Goal: Task Accomplishment & Management: Manage account settings

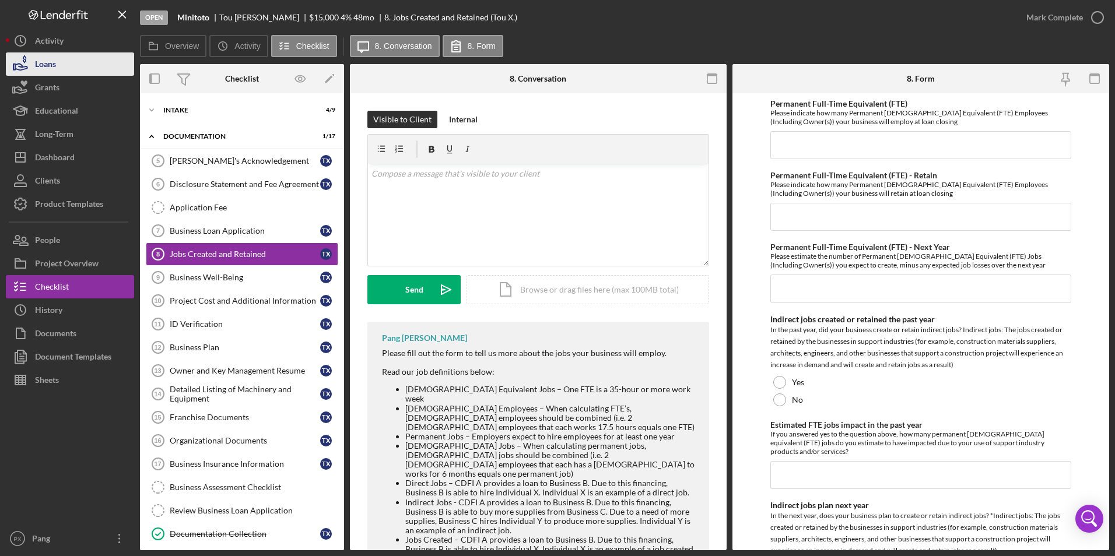
click at [67, 71] on button "Loans" at bounding box center [70, 63] width 128 height 23
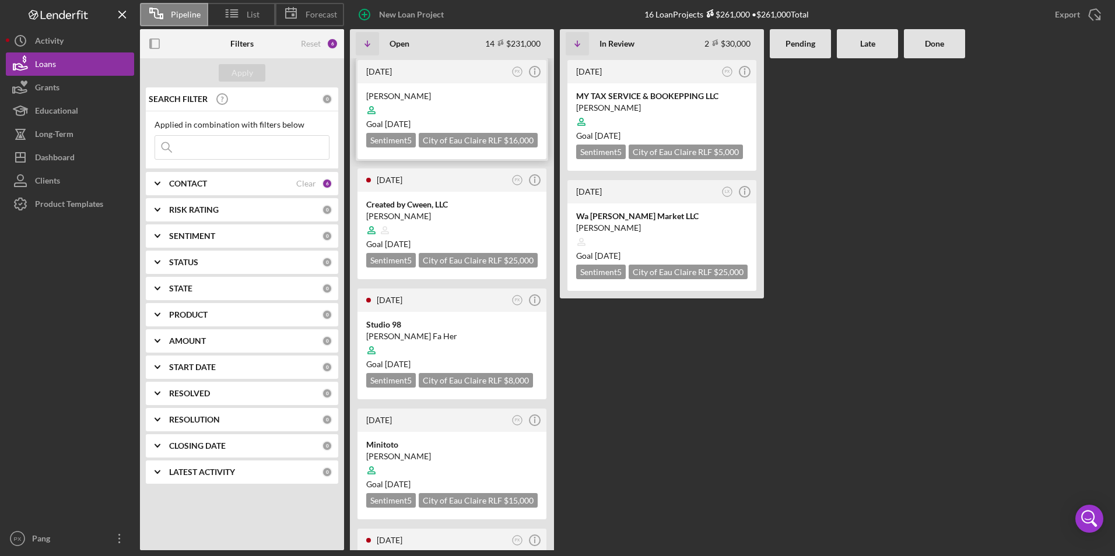
click at [441, 110] on div at bounding box center [451, 110] width 171 height 22
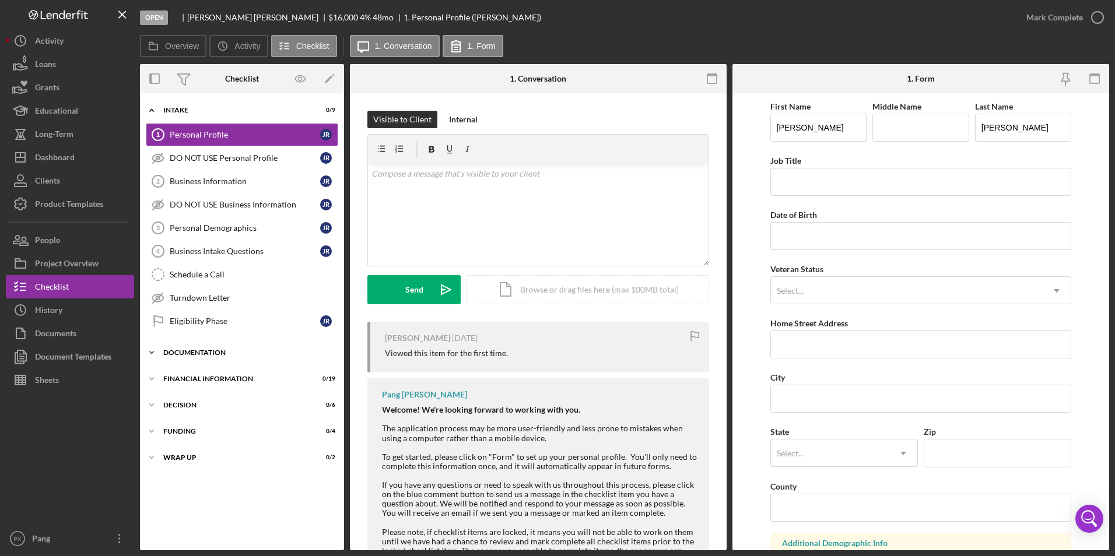
click at [188, 357] on div "Icon/Expander Documentation 0 / 17" at bounding box center [242, 352] width 204 height 23
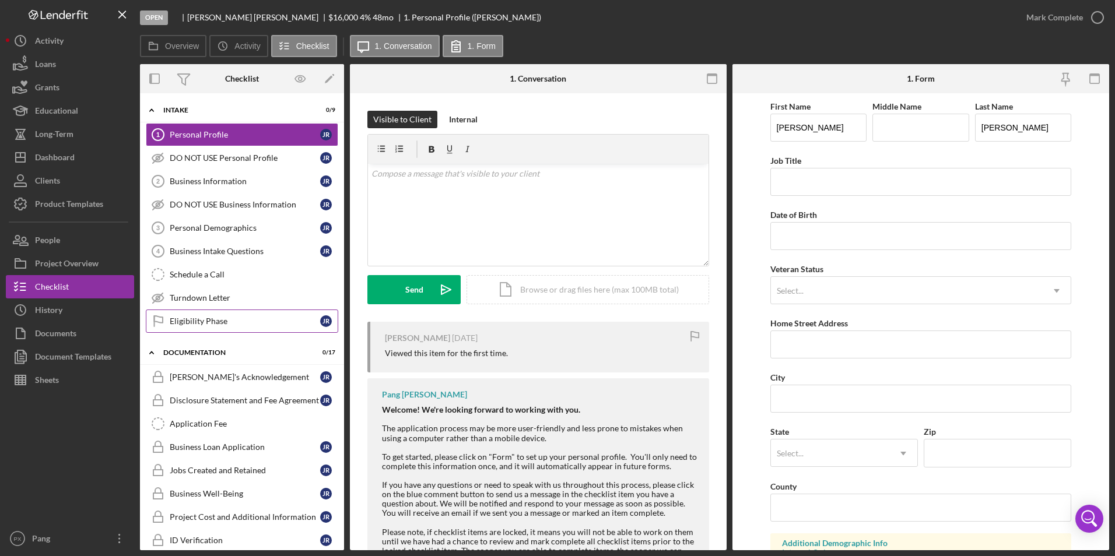
click at [205, 324] on div "Eligibility Phase" at bounding box center [245, 321] width 150 height 9
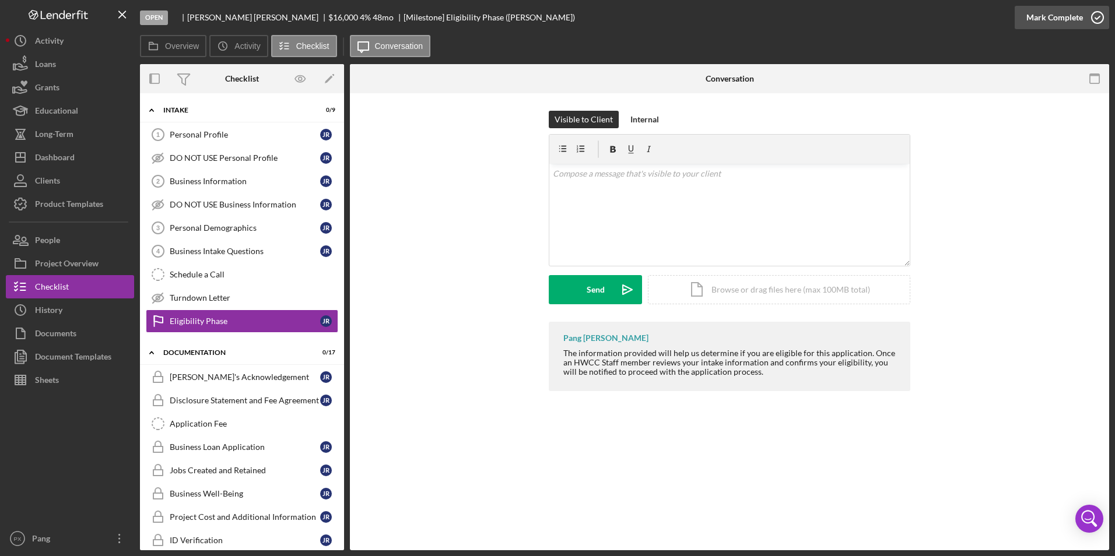
click at [1096, 19] on icon "button" at bounding box center [1097, 17] width 29 height 29
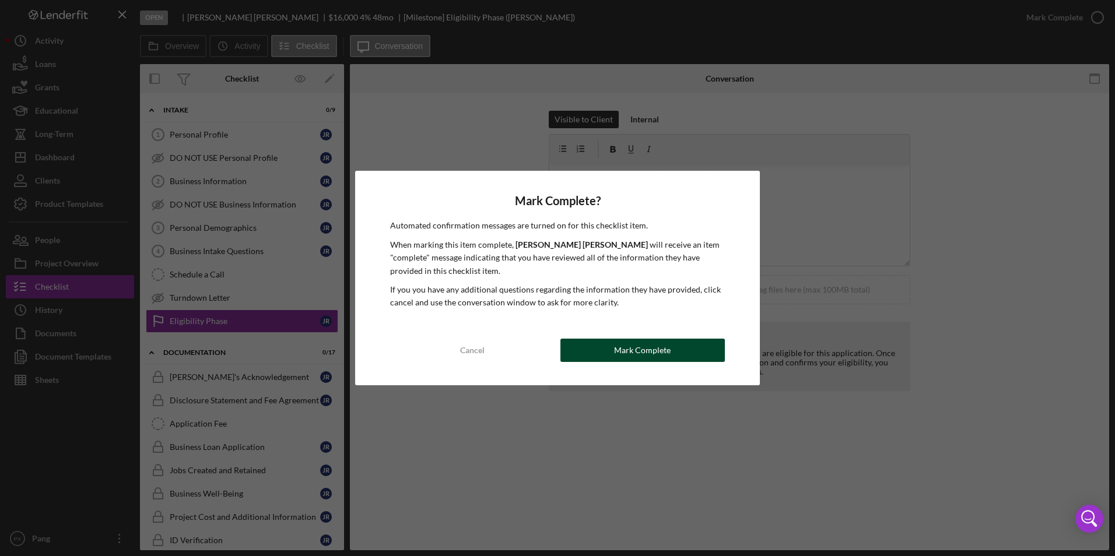
click at [671, 343] on button "Mark Complete" at bounding box center [642, 350] width 164 height 23
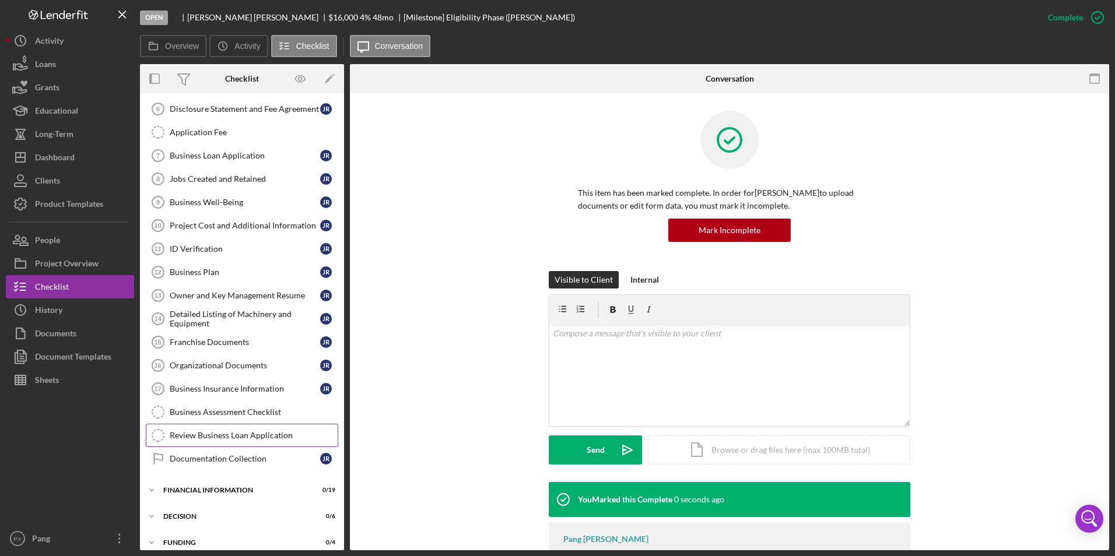
scroll to position [328, 0]
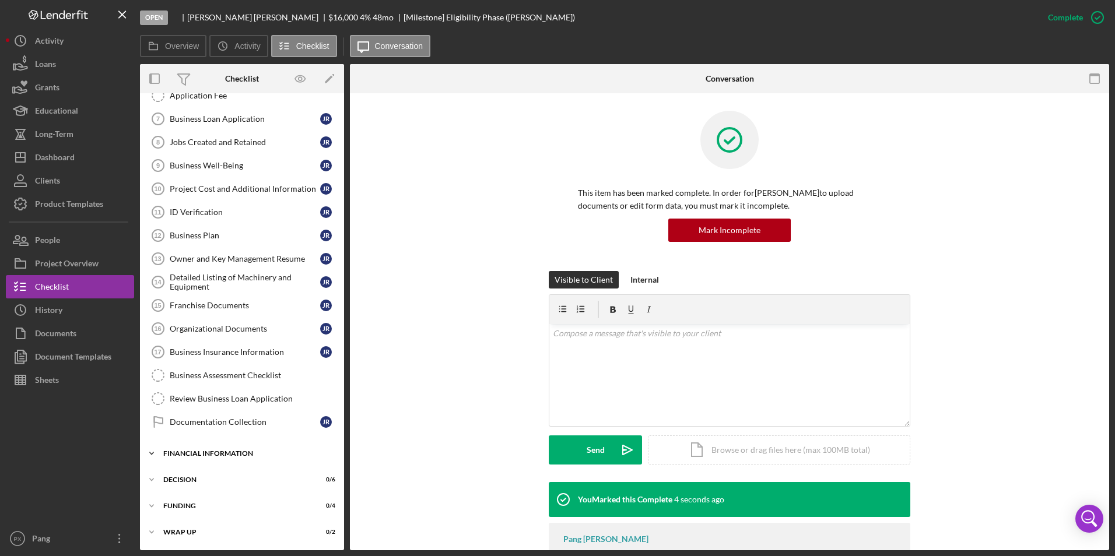
click at [201, 447] on div "Icon/Expander Financial Information 0 / 19" at bounding box center [242, 453] width 204 height 23
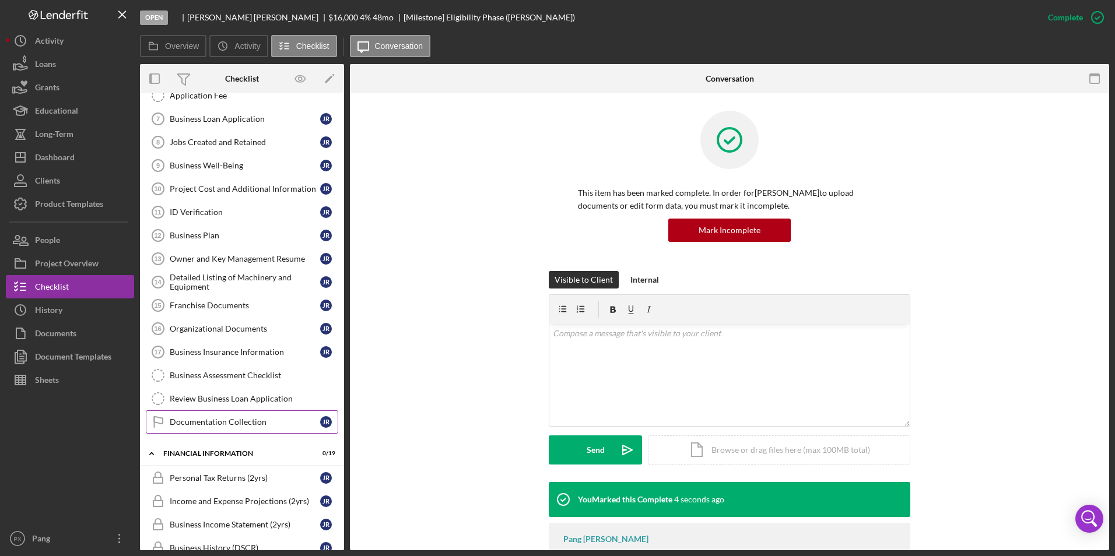
click at [202, 428] on link "Documentation Collection Documentation Collection J R" at bounding box center [242, 422] width 192 height 23
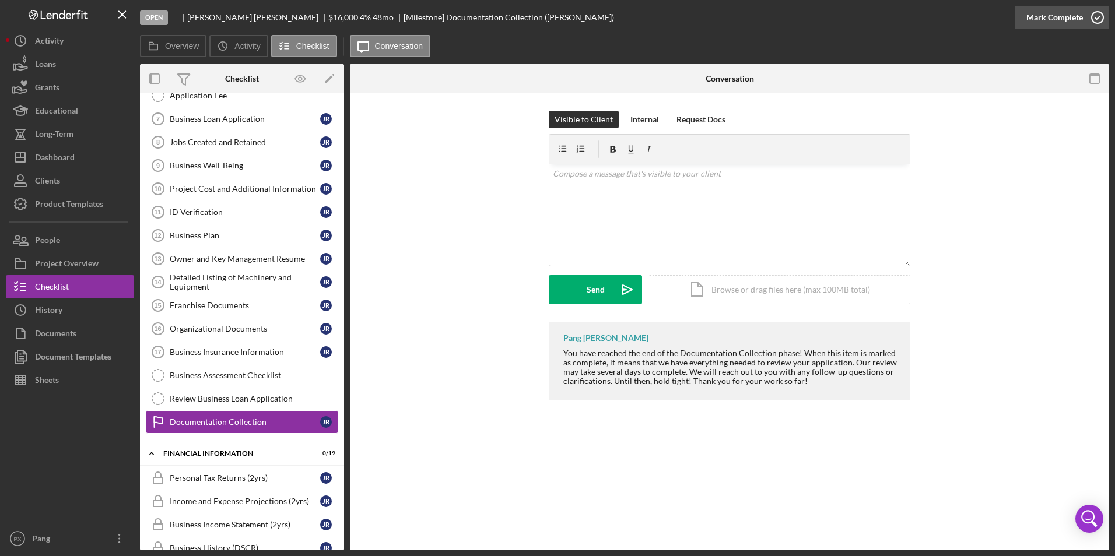
click at [1086, 15] on icon "button" at bounding box center [1097, 17] width 29 height 29
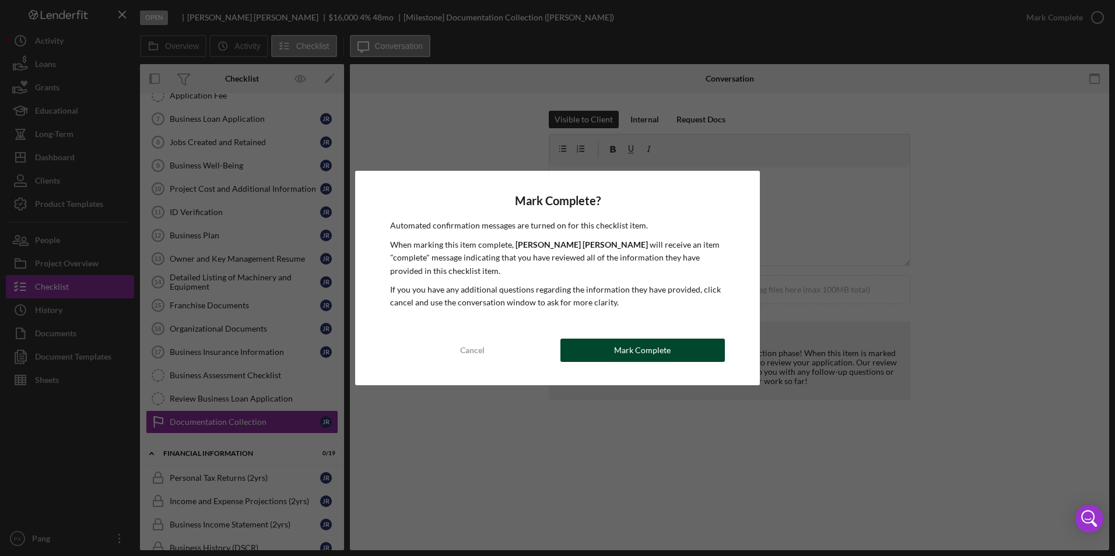
click at [672, 356] on button "Mark Complete" at bounding box center [642, 350] width 164 height 23
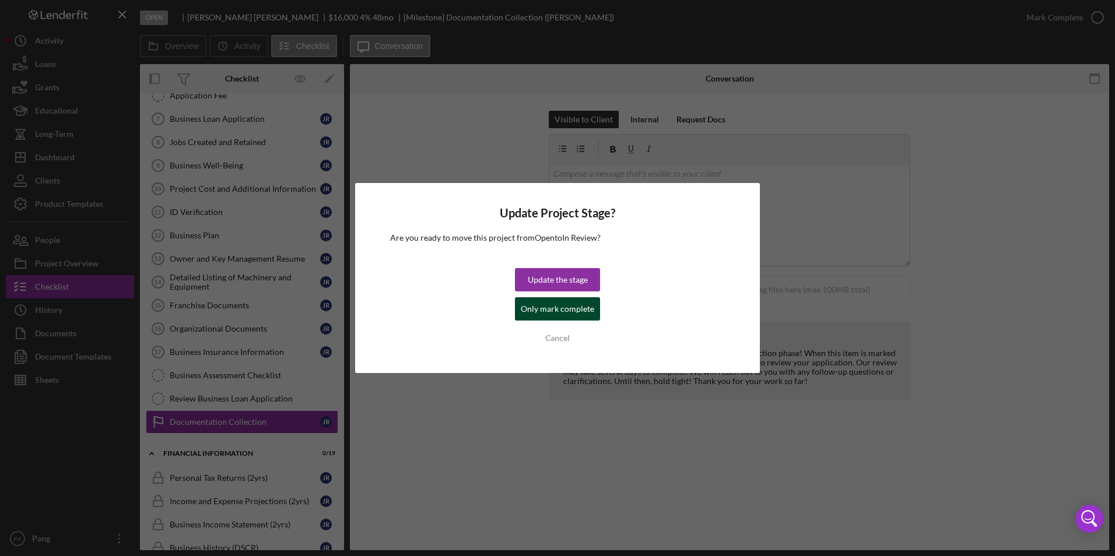
click at [558, 308] on div "Only mark complete" at bounding box center [557, 308] width 73 height 23
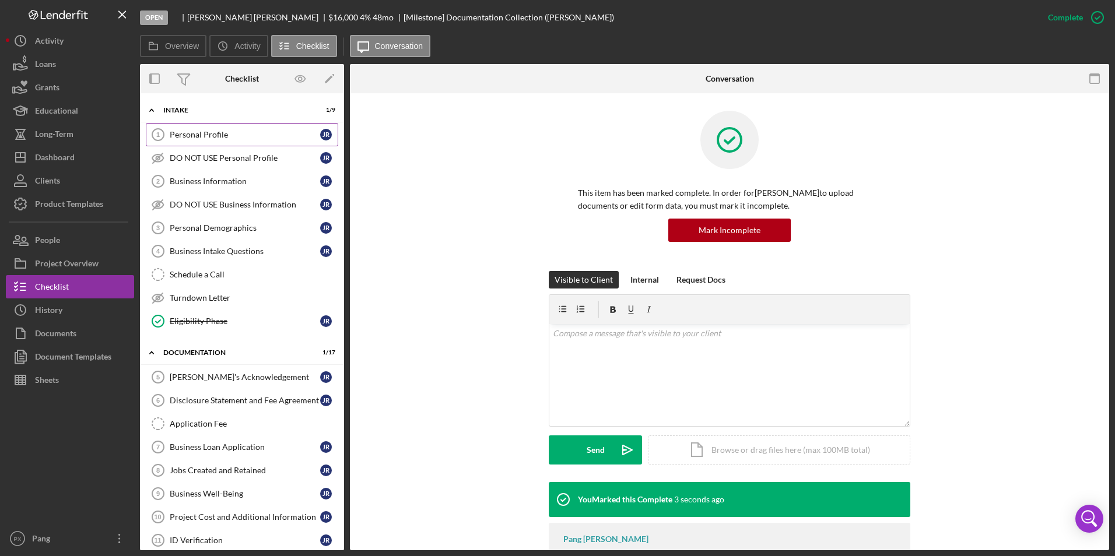
click at [243, 133] on div "Personal Profile" at bounding box center [245, 134] width 150 height 9
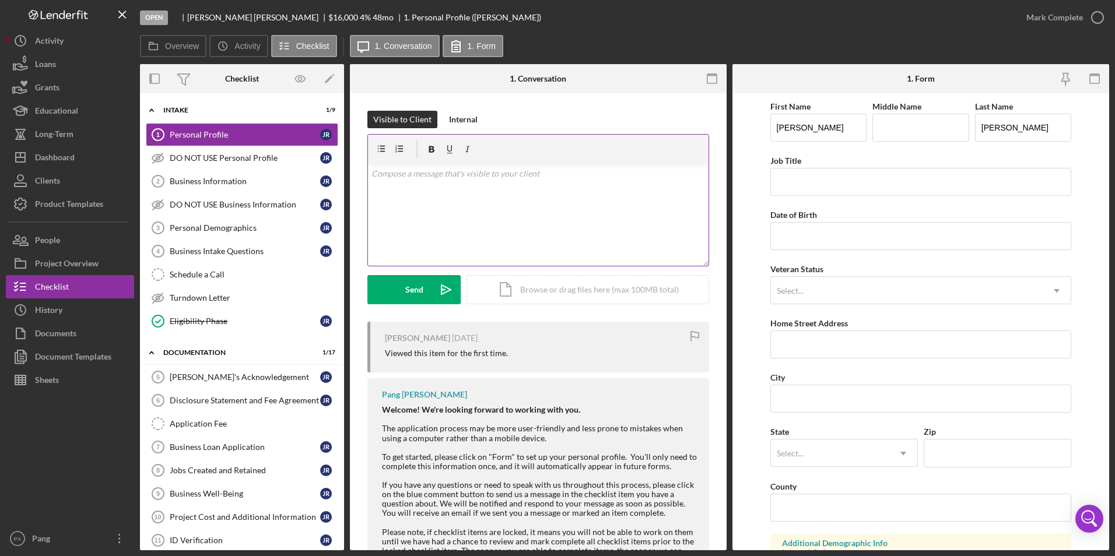
click at [525, 211] on div "v Color teal Color pink Remove color Add row above Add row below Add column bef…" at bounding box center [538, 215] width 341 height 102
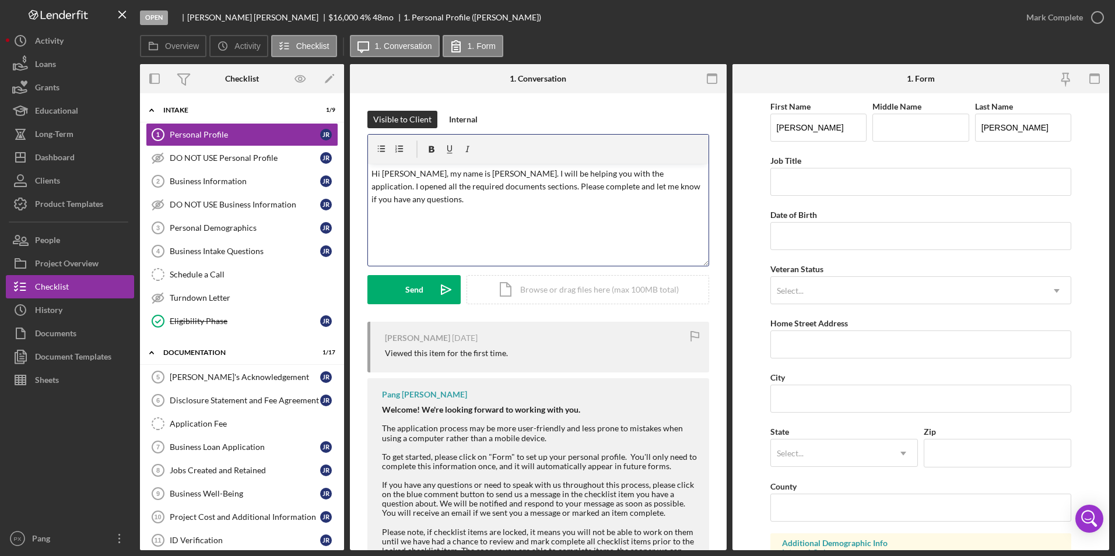
click at [479, 176] on p "Hi [PERSON_NAME], my name is [PERSON_NAME]. I will be helping you with the appl…" at bounding box center [538, 186] width 334 height 39
click at [640, 176] on p "Hi [PERSON_NAME], my name is [PERSON_NAME]. Thank you for your interest in appl…" at bounding box center [538, 186] width 334 height 39
click at [370, 183] on div "v Color teal Color pink Remove color Add row above Add row below Add column bef…" at bounding box center [538, 215] width 341 height 102
drag, startPoint x: 426, startPoint y: 288, endPoint x: 444, endPoint y: 311, distance: 29.2
click at [427, 286] on button "Send Icon/icon-invite-send" at bounding box center [413, 289] width 93 height 29
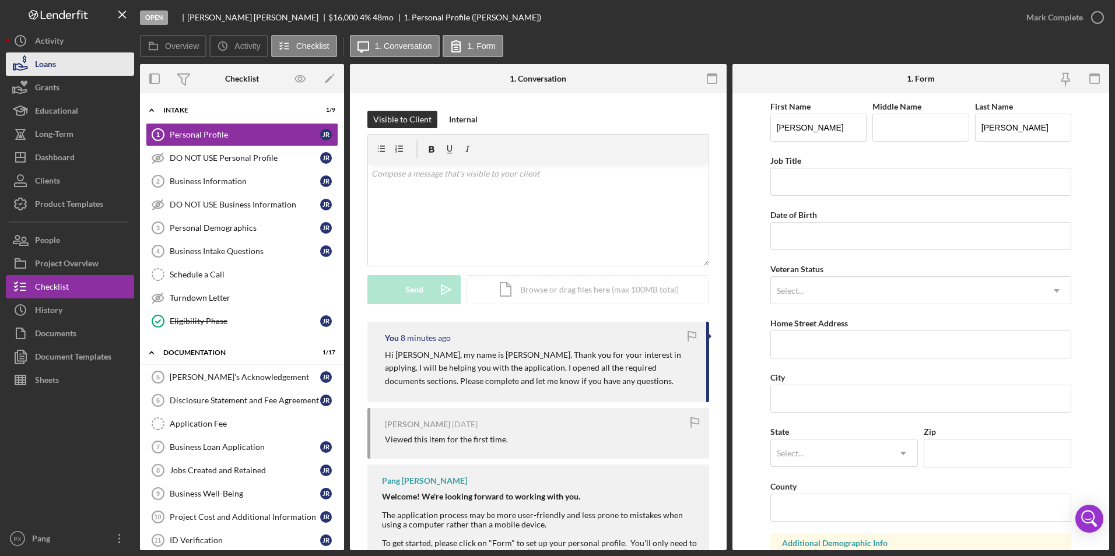
click at [59, 66] on button "Loans" at bounding box center [70, 63] width 128 height 23
